Goal: Find specific page/section: Find specific page/section

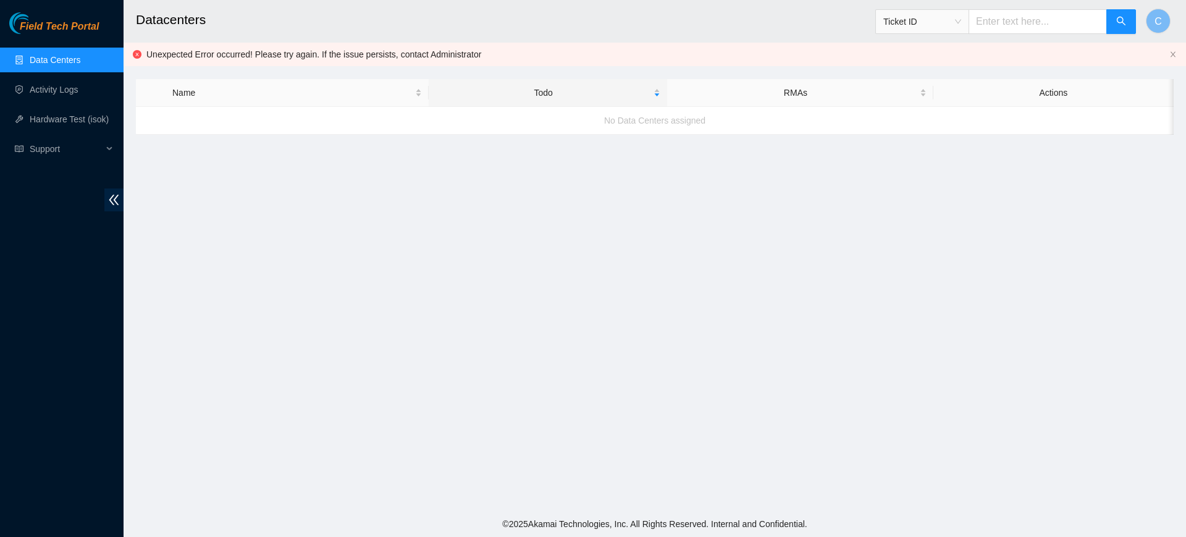
click at [80, 59] on link "Data Centers" at bounding box center [55, 60] width 51 height 10
